Goal: Find specific page/section: Find specific page/section

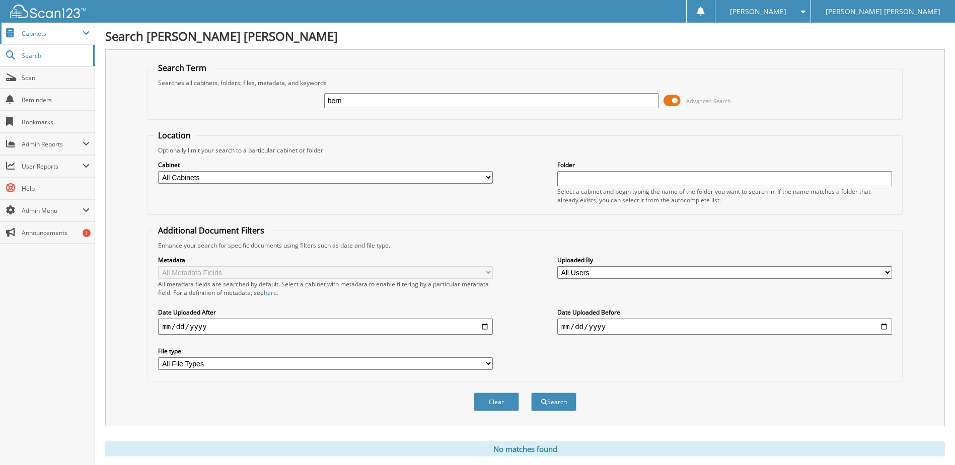
type input "bern"
click at [43, 34] on span "Cabinets" at bounding box center [52, 33] width 61 height 9
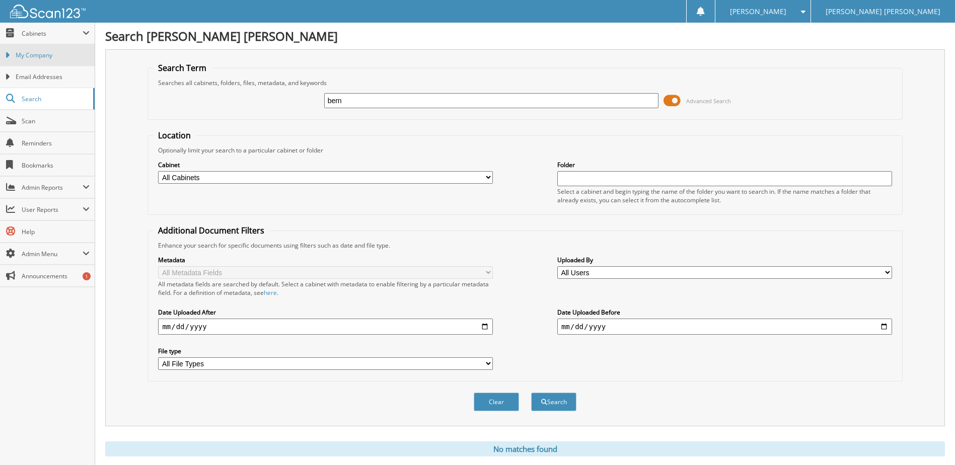
click at [38, 64] on link "My Company" at bounding box center [47, 55] width 95 height 22
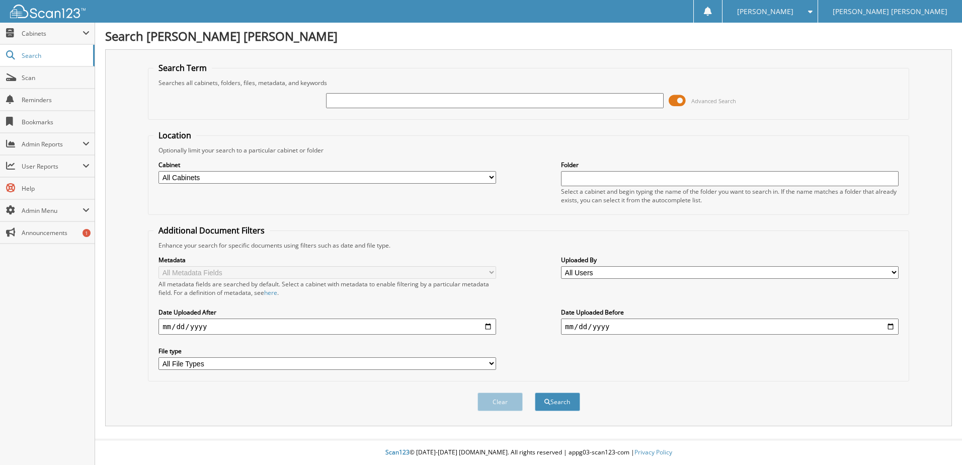
click at [374, 106] on input "text" at bounding box center [495, 100] width 338 height 15
type input "b386"
click at [535, 393] on button "Search" at bounding box center [557, 402] width 45 height 19
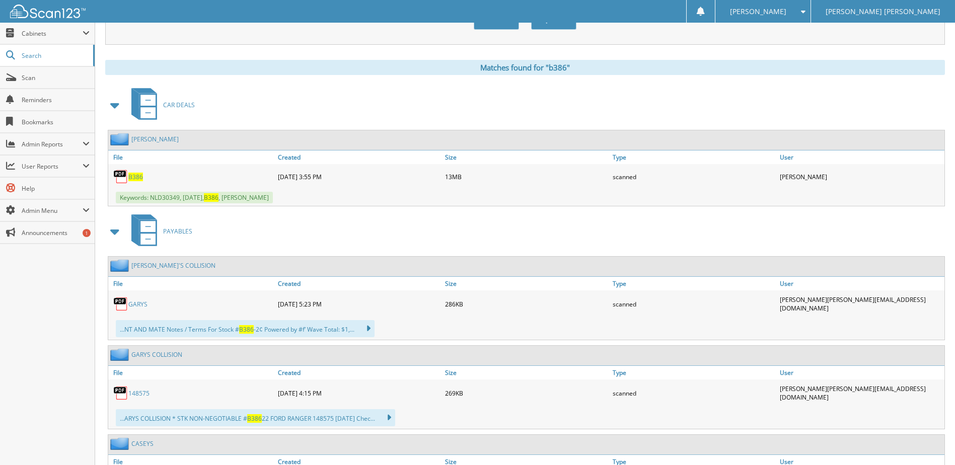
scroll to position [403, 0]
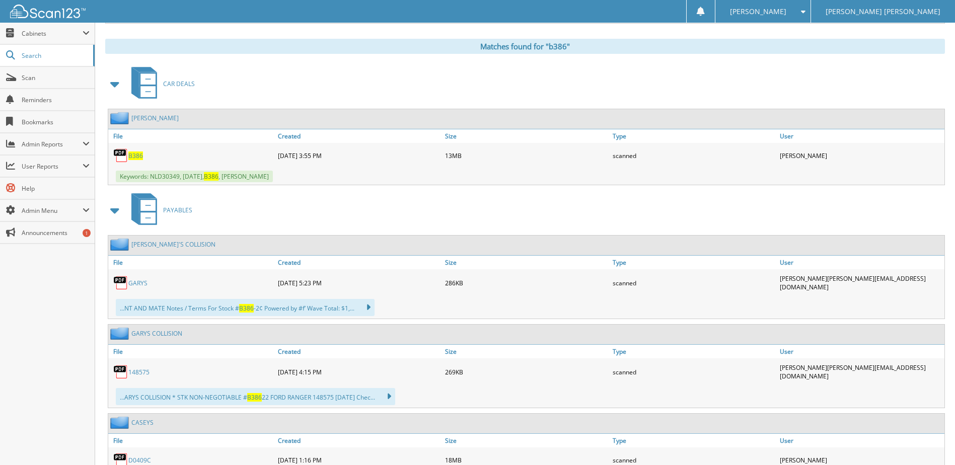
click at [138, 152] on span "B386" at bounding box center [135, 155] width 15 height 9
click at [27, 81] on span "Scan" at bounding box center [56, 77] width 68 height 9
